Goal: Information Seeking & Learning: Learn about a topic

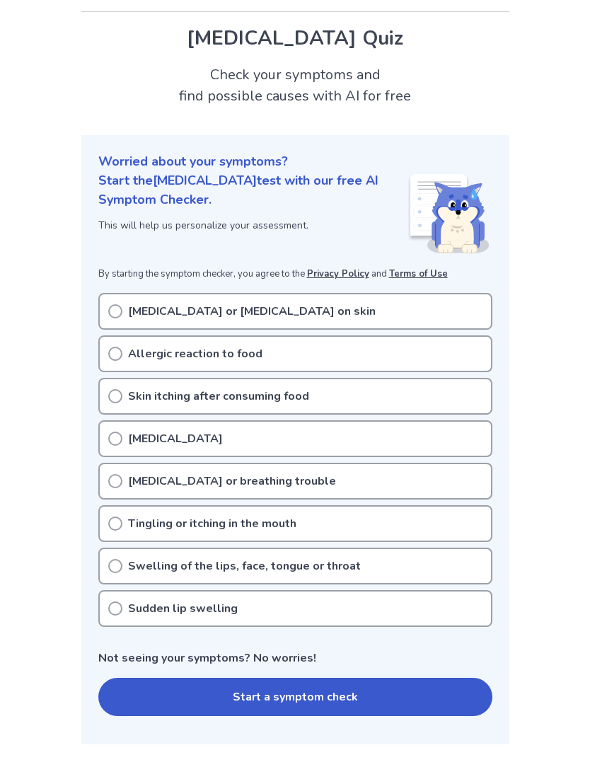
scroll to position [42, 0]
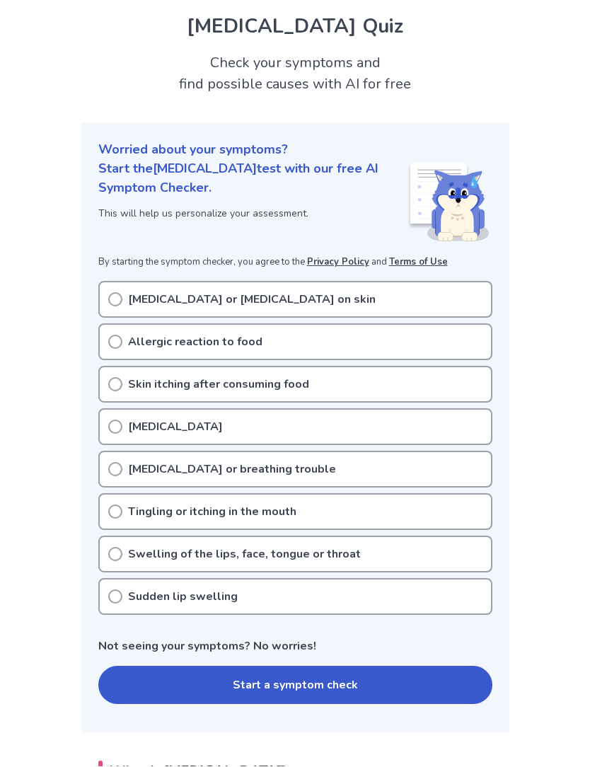
click at [117, 344] on icon at bounding box center [115, 342] width 14 height 14
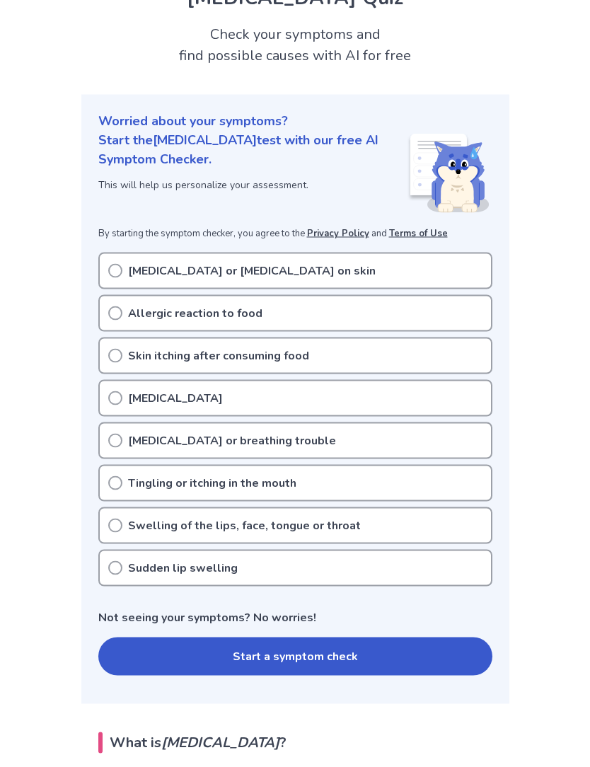
scroll to position [9, 0]
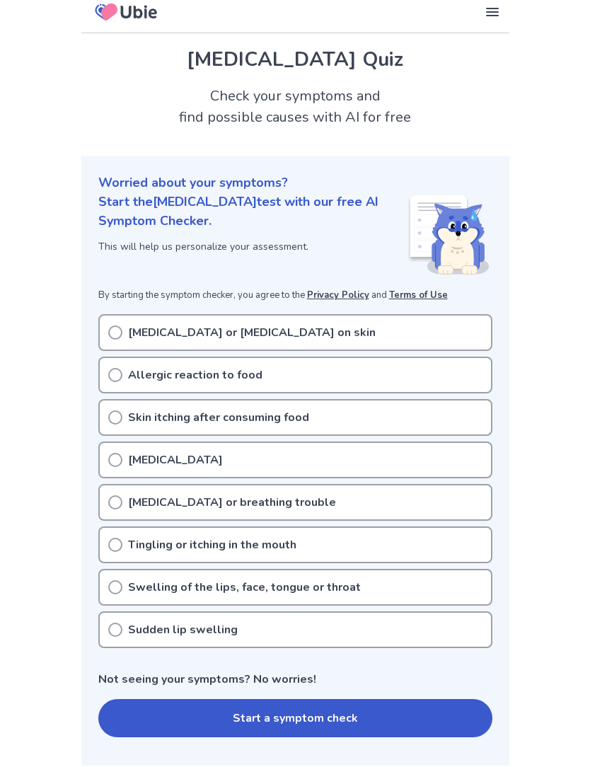
click at [113, 416] on icon at bounding box center [115, 417] width 14 height 14
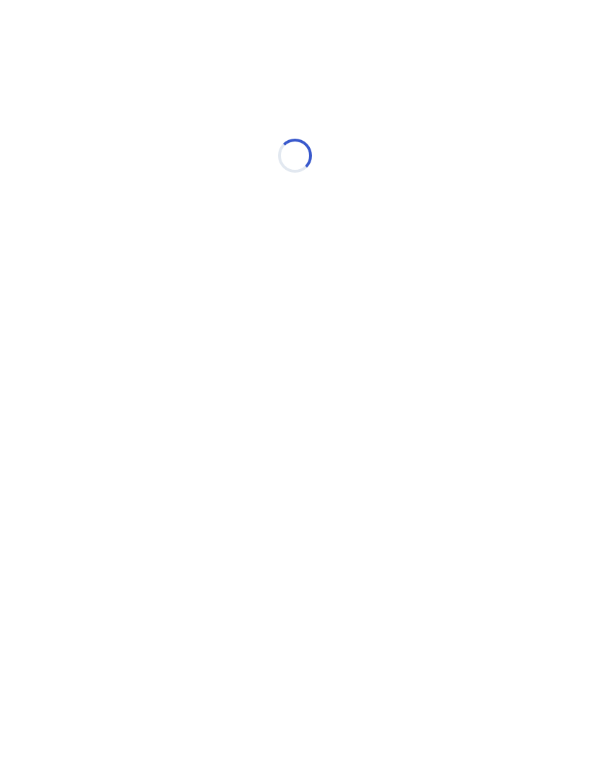
click at [115, 297] on html "Loading..." at bounding box center [295, 148] width 590 height 297
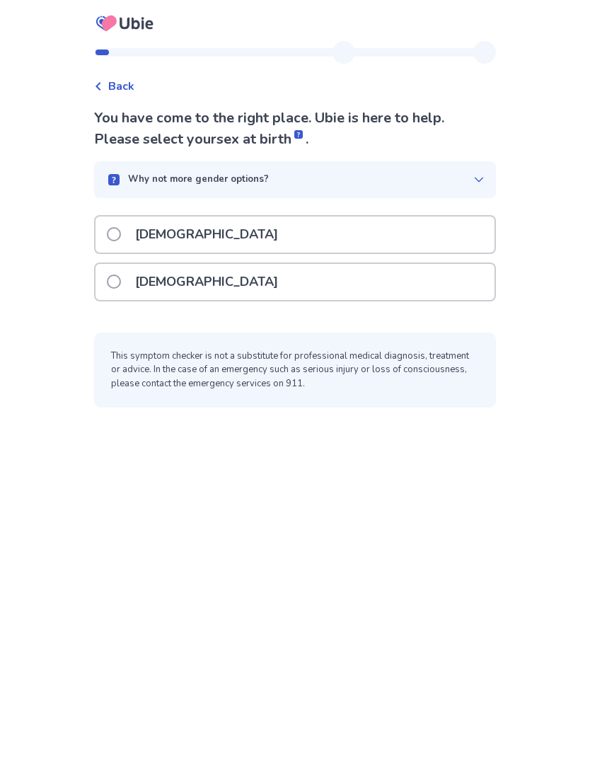
click at [119, 282] on span at bounding box center [114, 282] width 14 height 14
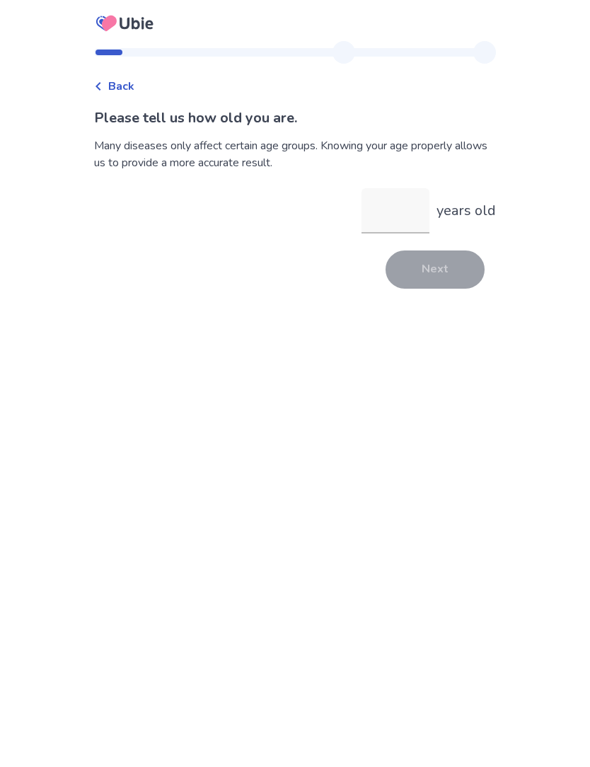
click at [415, 189] on input "years old" at bounding box center [396, 210] width 68 height 45
type input "**"
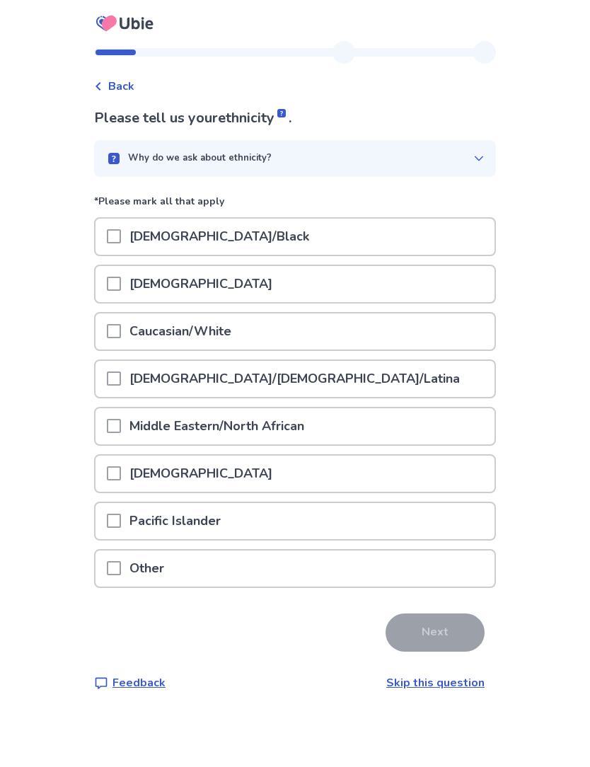
click at [121, 224] on div at bounding box center [114, 237] width 14 height 36
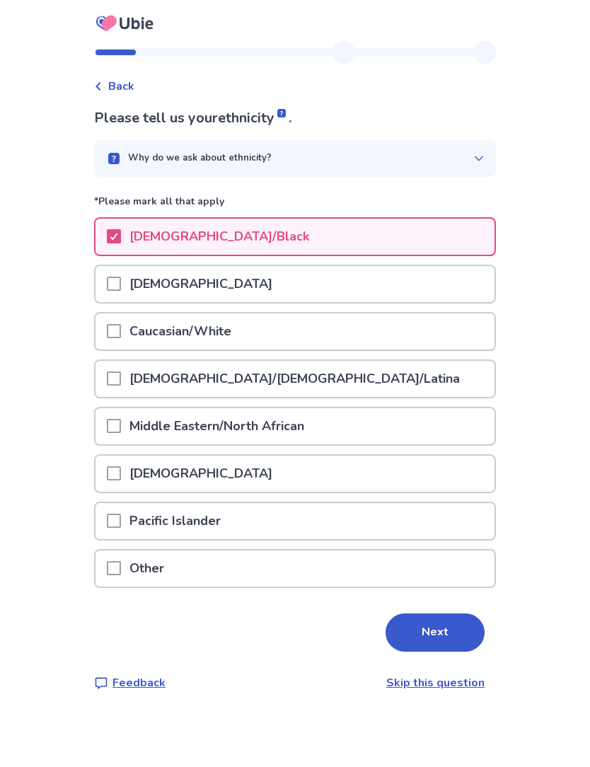
click at [446, 631] on button "Next" at bounding box center [435, 632] width 99 height 38
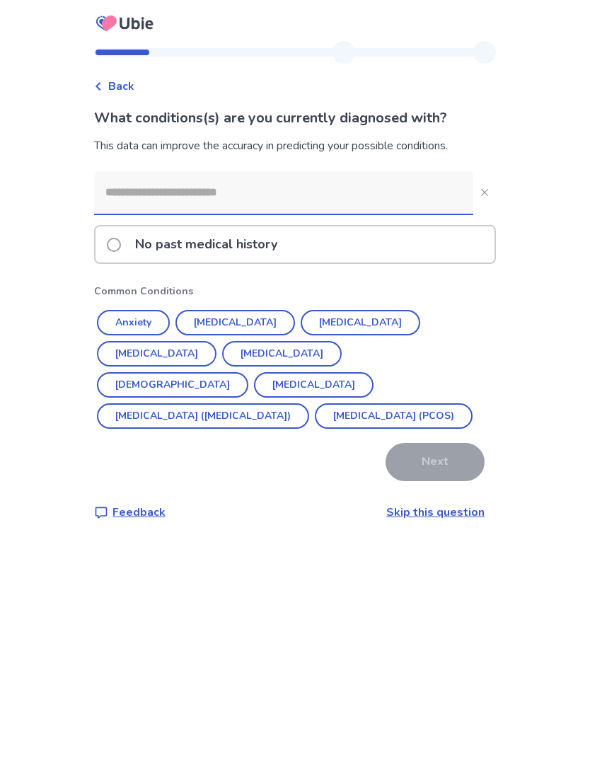
click at [104, 233] on div "No past medical history" at bounding box center [295, 244] width 399 height 36
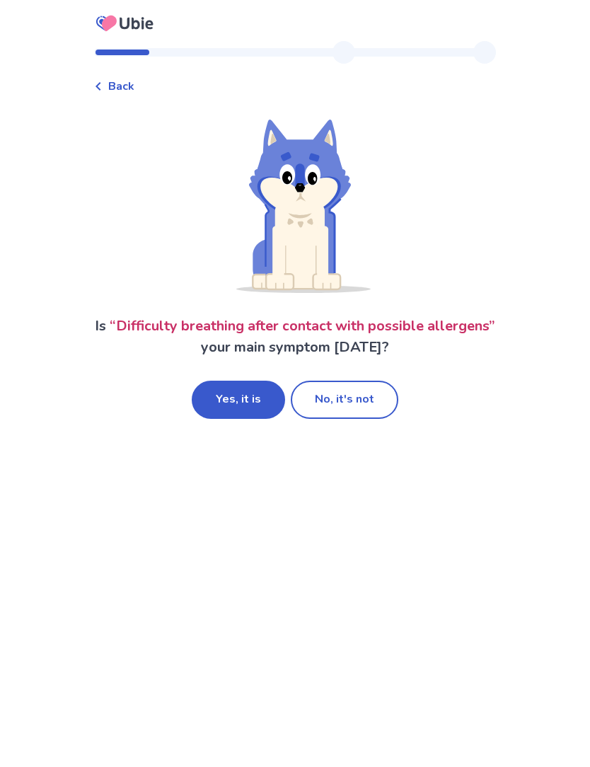
click at [364, 409] on button "No, it's not" at bounding box center [345, 400] width 108 height 38
